Goal: Check status: Check status

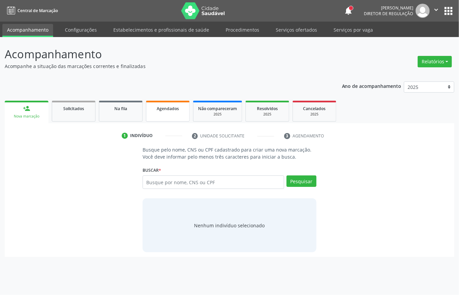
click at [184, 114] on link "Agendados" at bounding box center [168, 111] width 44 height 21
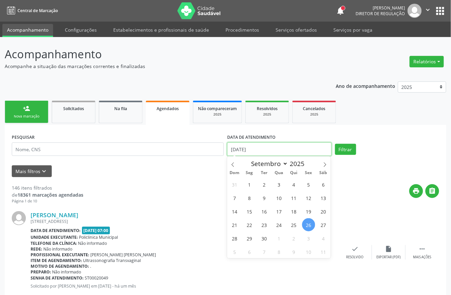
click at [253, 149] on input "[DATE]" at bounding box center [279, 148] width 105 height 13
click at [327, 163] on icon at bounding box center [325, 164] width 5 height 5
click at [231, 163] on icon at bounding box center [233, 164] width 5 height 5
select select "8"
click at [248, 238] on span "29" at bounding box center [249, 237] width 13 height 13
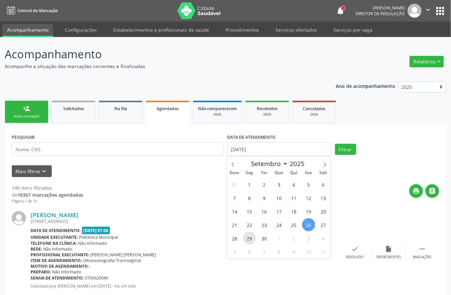
type input "[DATE]"
click at [248, 238] on span "29" at bounding box center [249, 237] width 13 height 13
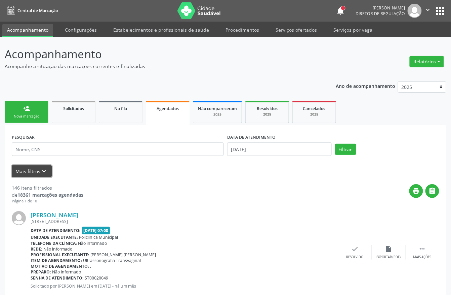
click at [46, 167] on icon "keyboard_arrow_down" at bounding box center [44, 170] width 7 height 7
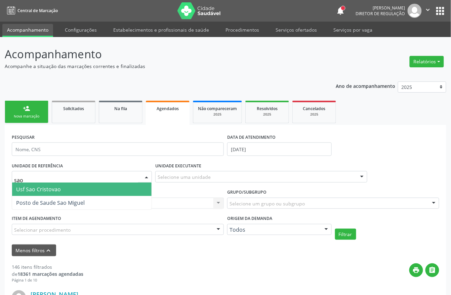
type input "sao m"
click at [44, 186] on span "Posto de Saude Sao Miguel" at bounding box center [50, 188] width 69 height 7
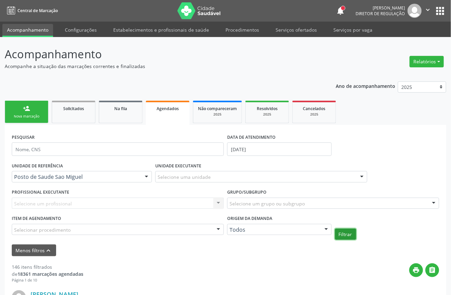
click at [347, 235] on button "Filtrar" at bounding box center [345, 233] width 21 height 11
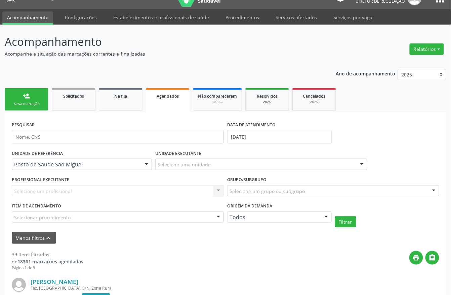
scroll to position [16, 0]
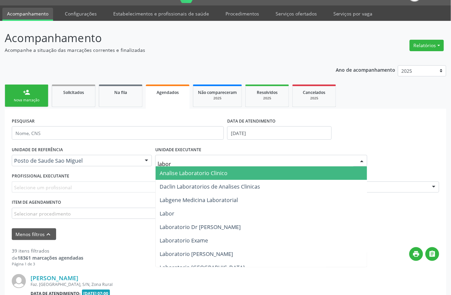
type input "labora"
click at [181, 161] on input "labora" at bounding box center [256, 163] width 196 height 13
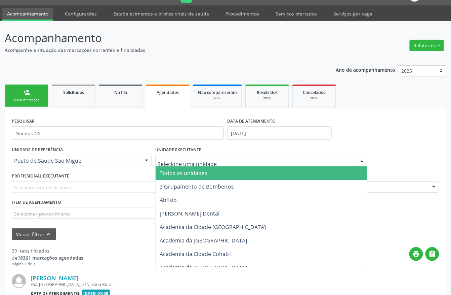
click at [178, 122] on div "PESQUISAR" at bounding box center [118, 130] width 216 height 29
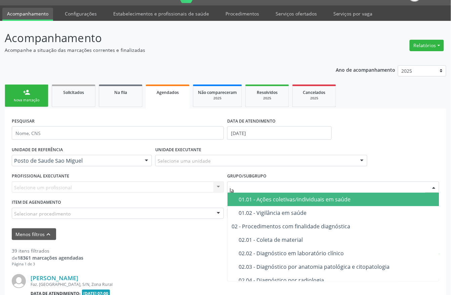
type input "lab"
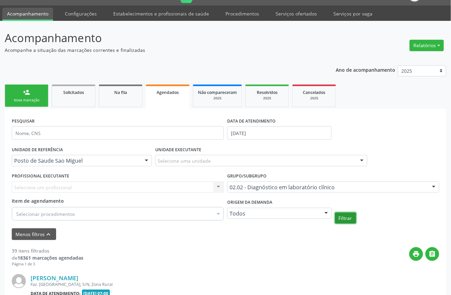
click at [342, 221] on button "Filtrar" at bounding box center [345, 217] width 21 height 11
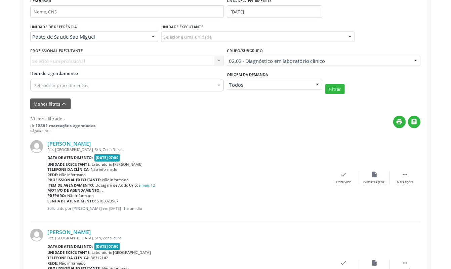
scroll to position [151, 0]
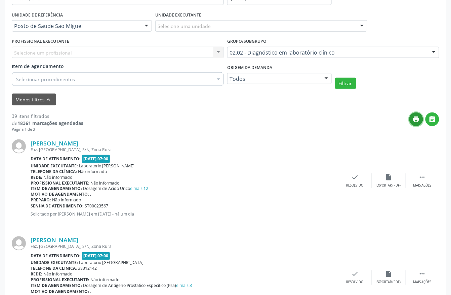
click at [414, 120] on icon "print" at bounding box center [416, 118] width 7 height 7
click at [434, 120] on icon "" at bounding box center [432, 118] width 7 height 7
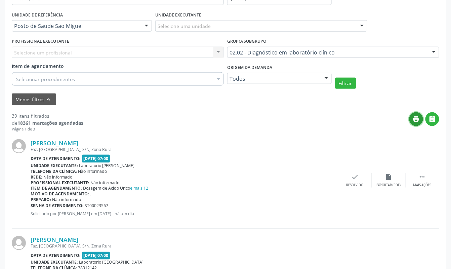
click at [418, 124] on button "print" at bounding box center [417, 119] width 14 height 14
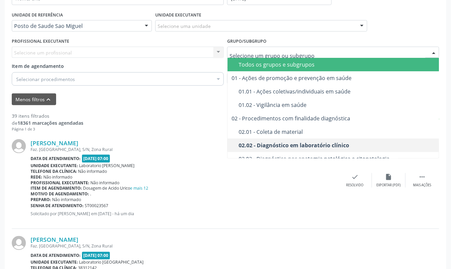
click at [245, 62] on div "Todos os grupos e subgrupos" at bounding box center [352, 64] width 227 height 5
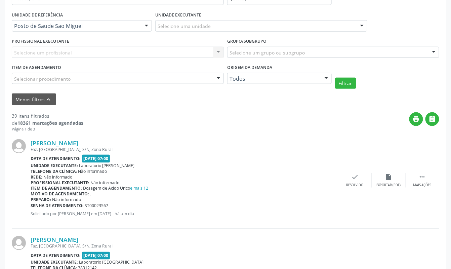
click at [245, 63] on div "Todos os grupos e subgrupos" at bounding box center [352, 64] width 227 height 5
click at [344, 86] on button "Filtrar" at bounding box center [345, 83] width 21 height 11
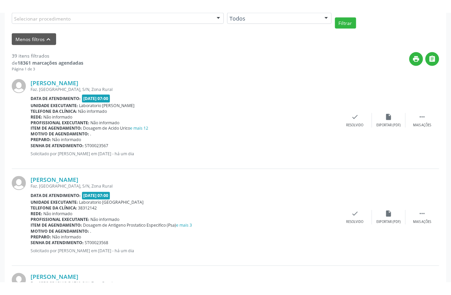
scroll to position [240, 0]
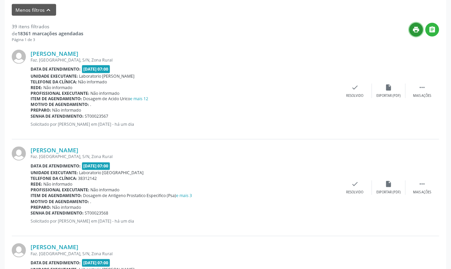
click at [414, 32] on icon "print" at bounding box center [416, 29] width 7 height 7
